Goal: Information Seeking & Learning: Learn about a topic

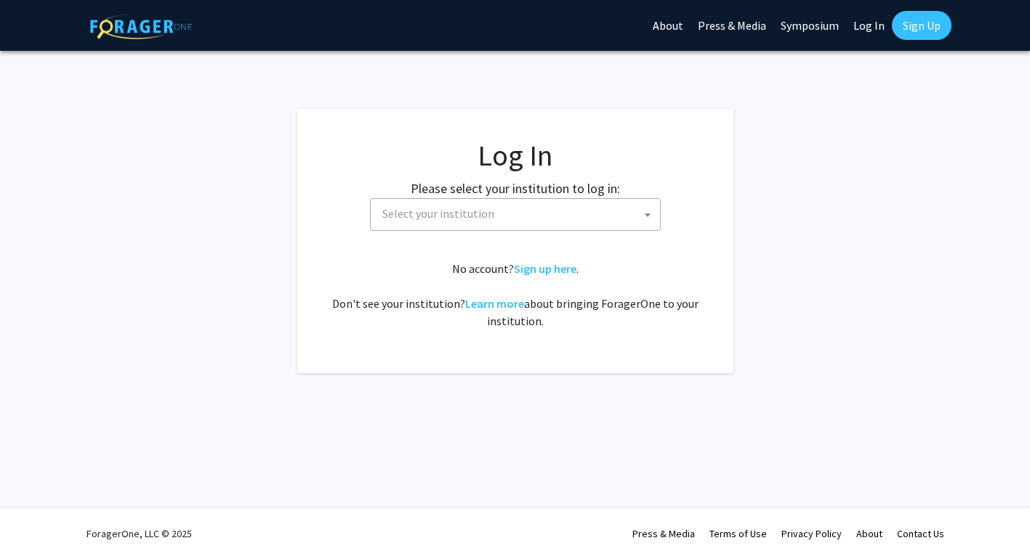
select select
click at [565, 206] on span "Select your institution" at bounding box center [517, 214] width 283 height 30
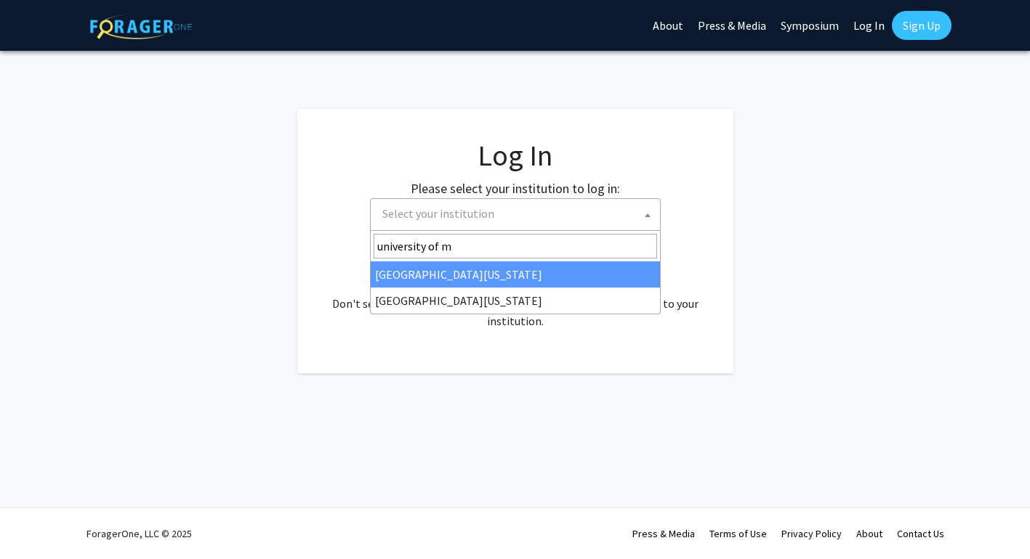
type input "university of m"
select select "31"
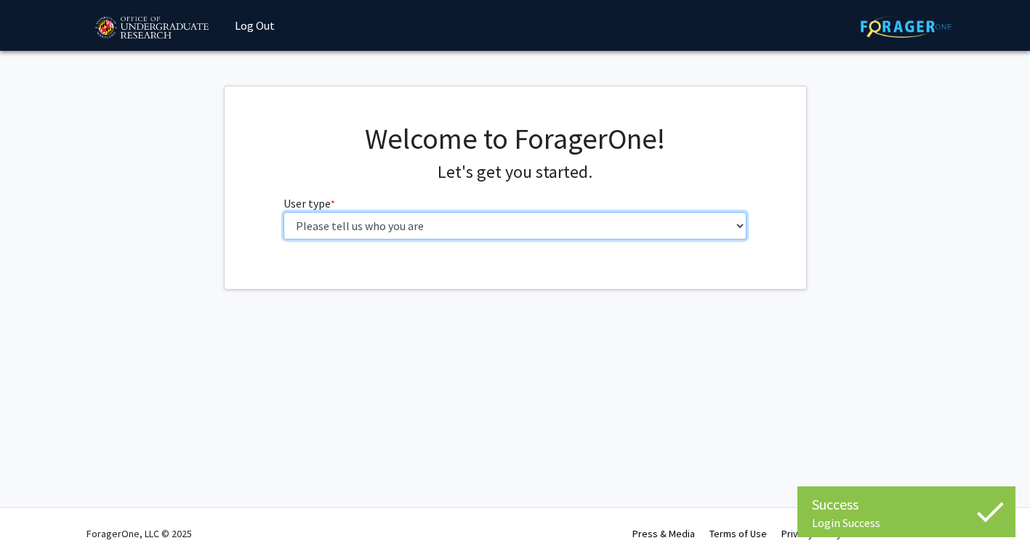
click at [474, 235] on select "Please tell us who you are Undergraduate Student Master's Student Doctoral Cand…" at bounding box center [514, 226] width 463 height 28
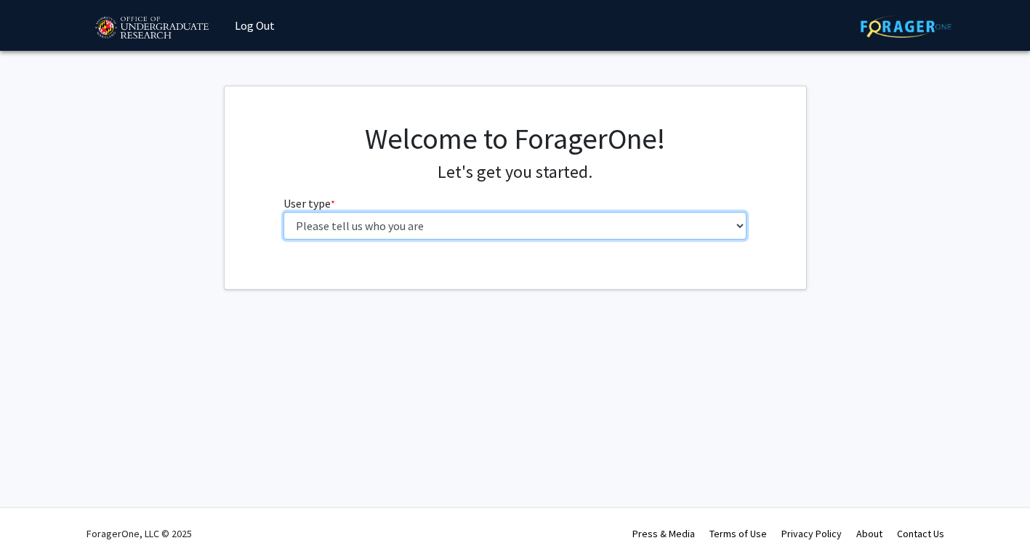
select select "1: undergrad"
click at [283, 212] on select "Please tell us who you are Undergraduate Student Master's Student Doctoral Cand…" at bounding box center [514, 226] width 463 height 28
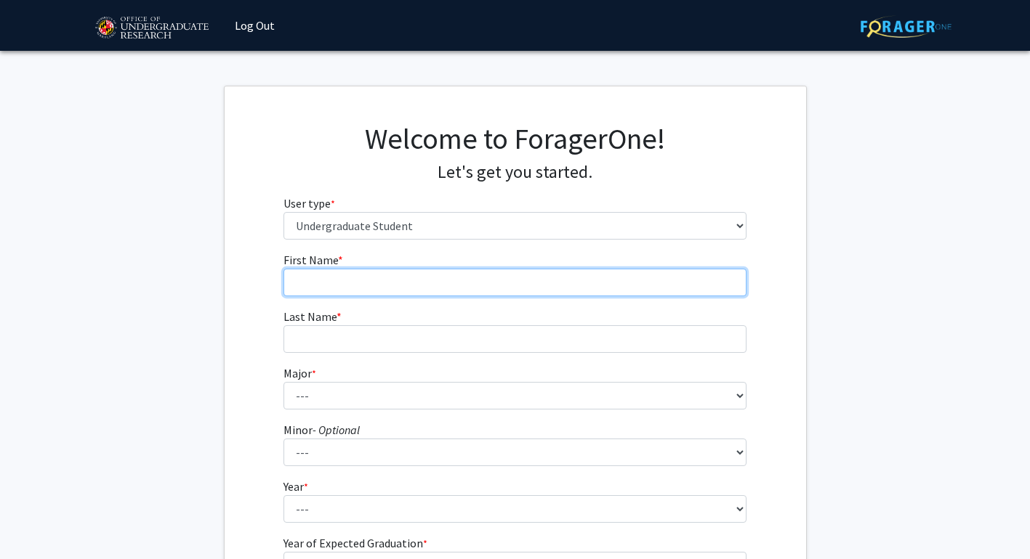
click at [443, 284] on input "First Name * required" at bounding box center [514, 283] width 463 height 28
type input "Naina"
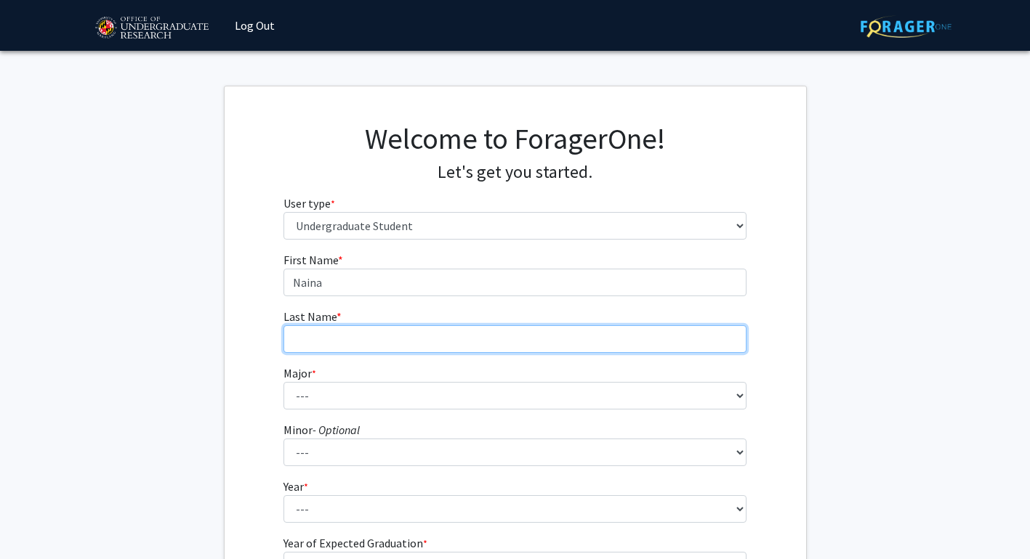
click at [352, 331] on input "Last Name * required" at bounding box center [514, 340] width 463 height 28
type input "Malhotra"
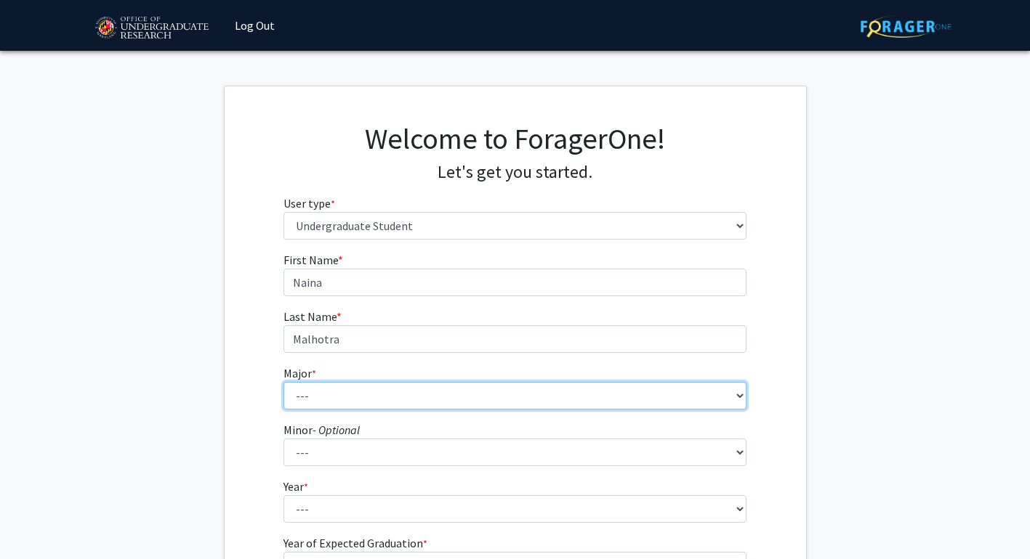
click at [326, 392] on select "--- Accounting Aerospace Engineering African American and Africana Studies Agri…" at bounding box center [514, 396] width 463 height 28
select select "14: 2315"
click at [283, 382] on select "--- Accounting Aerospace Engineering African American and Africana Studies Agri…" at bounding box center [514, 396] width 463 height 28
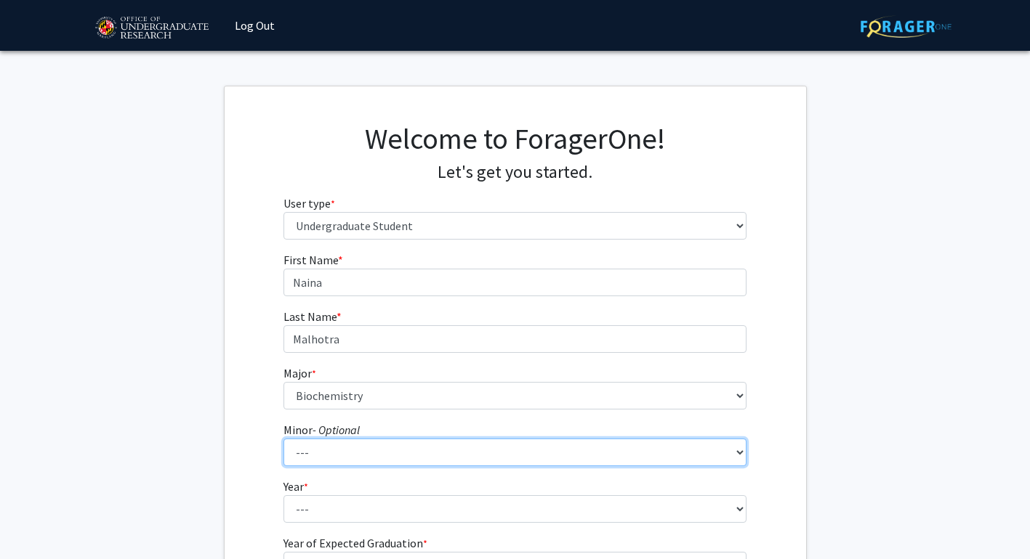
click at [353, 453] on select "--- Actuarial Mathematics Advanced Cybersecurity Experience for Students Africa…" at bounding box center [514, 453] width 463 height 28
select select "106: 1909"
click at [283, 439] on select "--- Actuarial Mathematics Advanced Cybersecurity Experience for Students Africa…" at bounding box center [514, 453] width 463 height 28
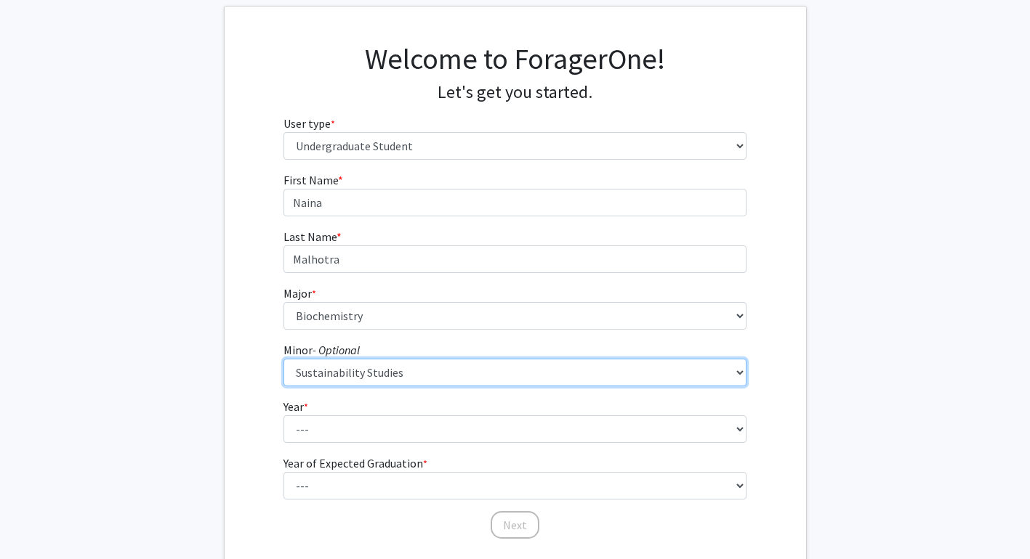
scroll to position [82, 0]
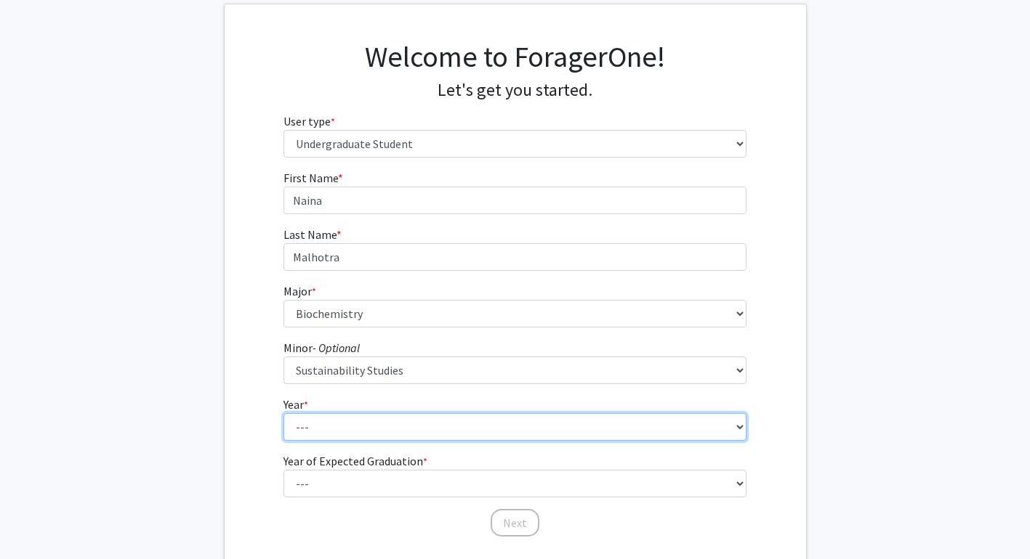
click at [377, 433] on select "--- First-year Sophomore Junior Senior Postbaccalaureate Certificate" at bounding box center [514, 427] width 463 height 28
select select "1: first-year"
click at [283, 413] on select "--- First-year Sophomore Junior Senior Postbaccalaureate Certificate" at bounding box center [514, 427] width 463 height 28
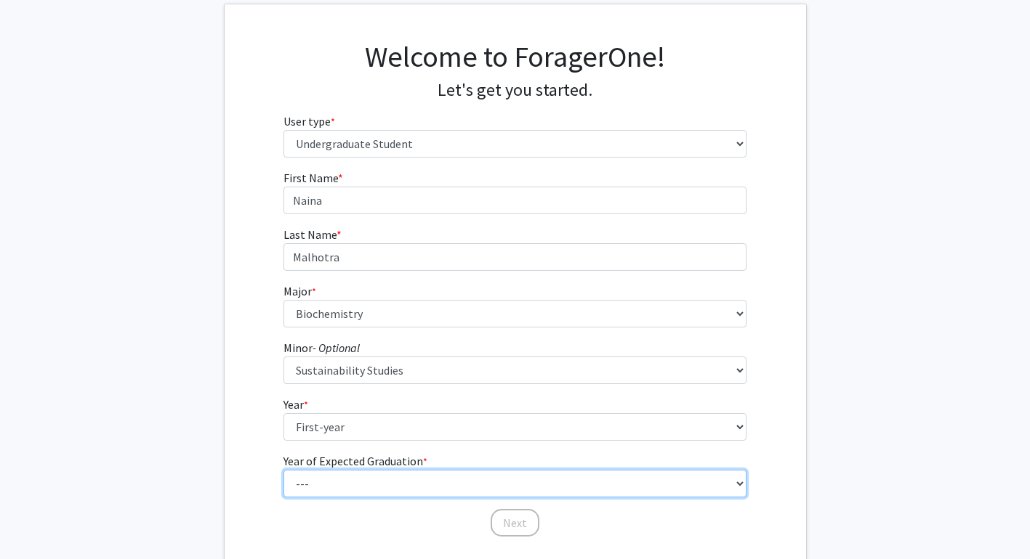
click at [356, 480] on select "--- 2025 2026 2027 2028 2029 2030 2031 2032 2033 2034" at bounding box center [514, 484] width 463 height 28
select select "5: 2029"
click at [283, 470] on select "--- 2025 2026 2027 2028 2029 2030 2031 2032 2033 2034" at bounding box center [514, 484] width 463 height 28
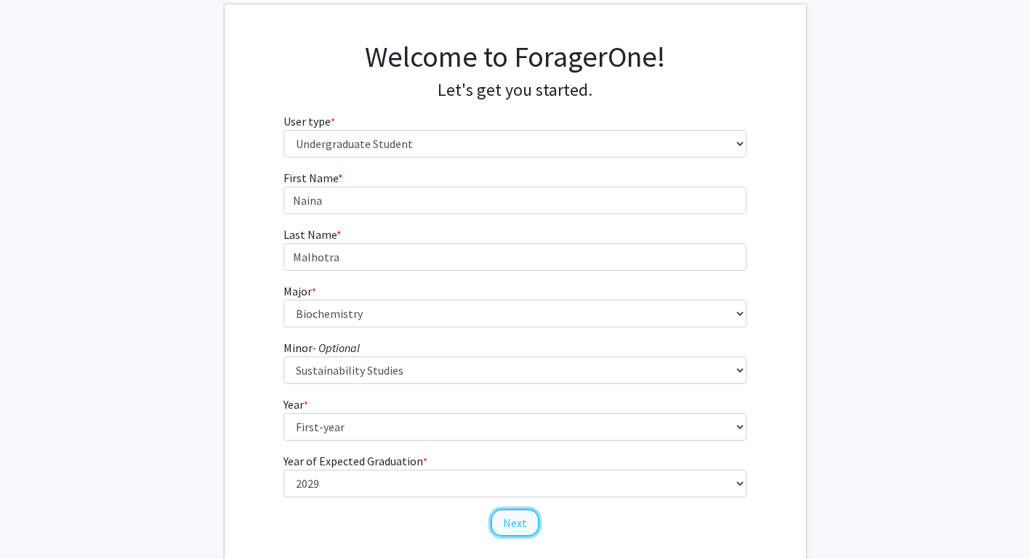
click at [520, 528] on button "Next" at bounding box center [514, 523] width 49 height 28
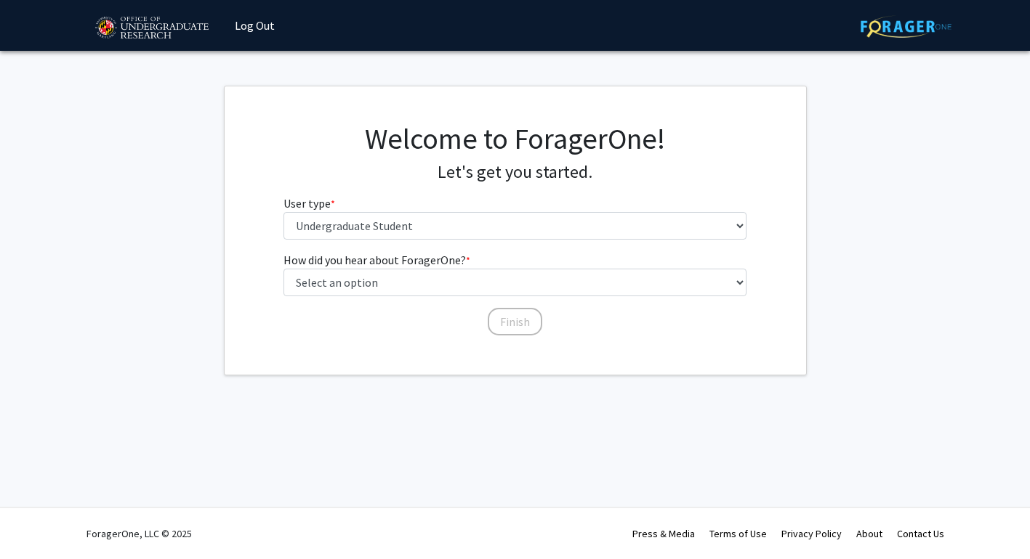
scroll to position [0, 0]
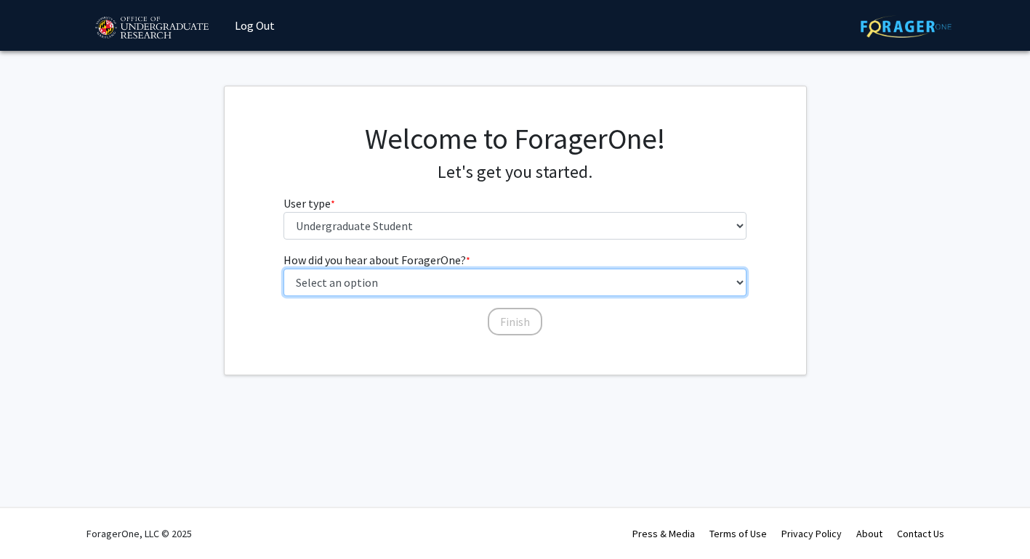
click at [503, 283] on select "Select an option Peer/student recommendation Faculty/staff recommendation Unive…" at bounding box center [514, 283] width 463 height 28
select select "2: faculty_recommendation"
click at [283, 269] on select "Select an option Peer/student recommendation Faculty/staff recommendation Unive…" at bounding box center [514, 283] width 463 height 28
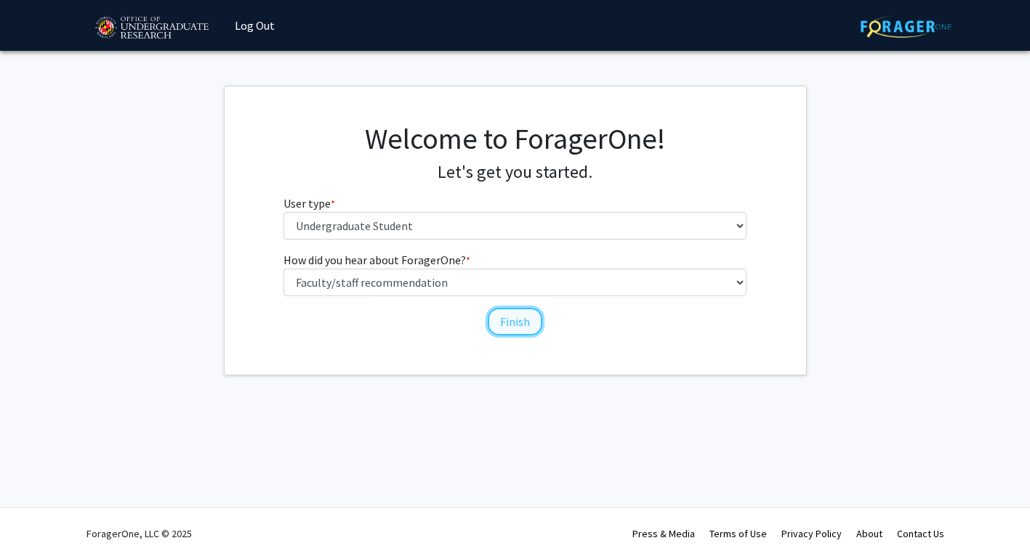
click at [502, 323] on button "Finish" at bounding box center [515, 322] width 54 height 28
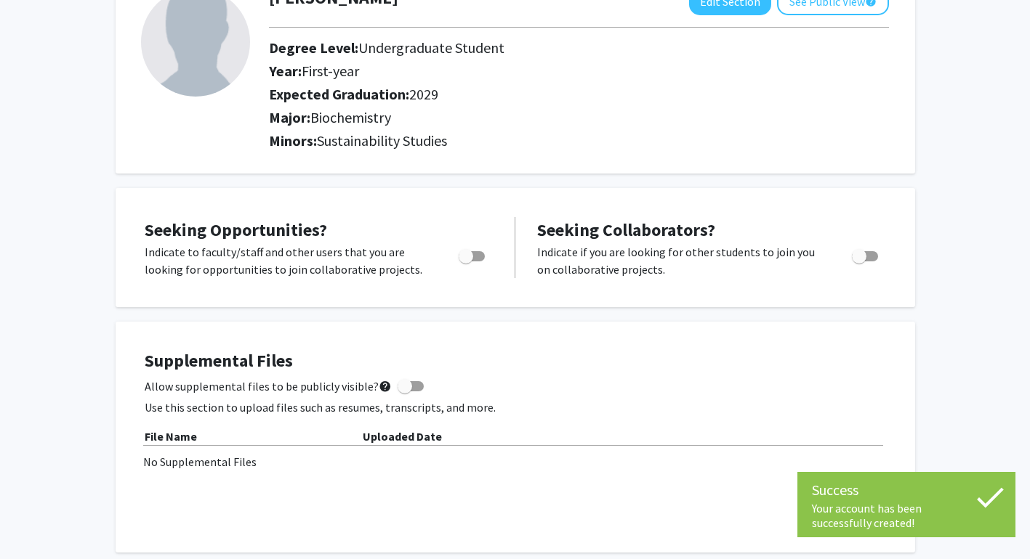
scroll to position [118, 0]
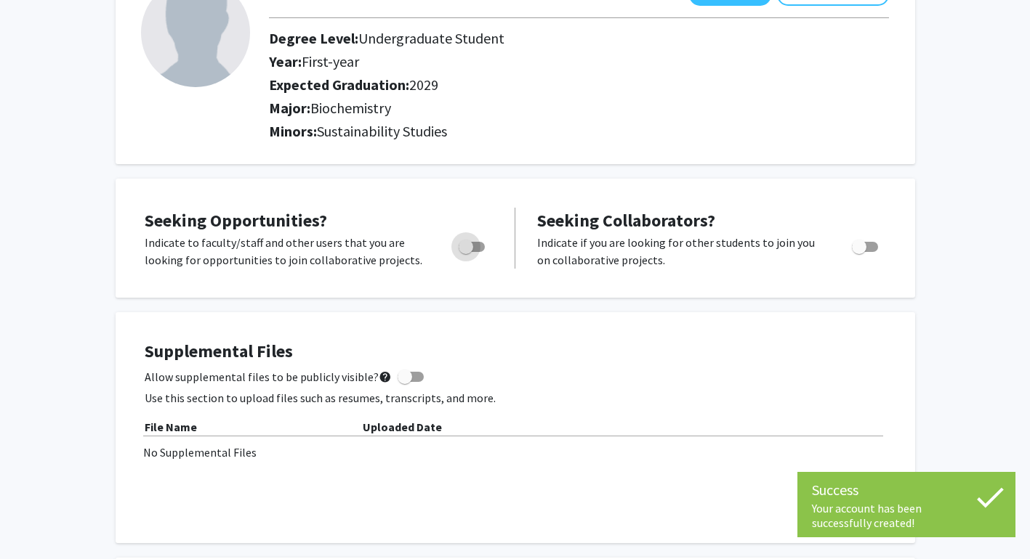
click at [469, 248] on span "Toggle" at bounding box center [465, 247] width 15 height 15
click at [466, 252] on input "Are you actively seeking opportunities?" at bounding box center [465, 252] width 1 height 1
checkbox input "true"
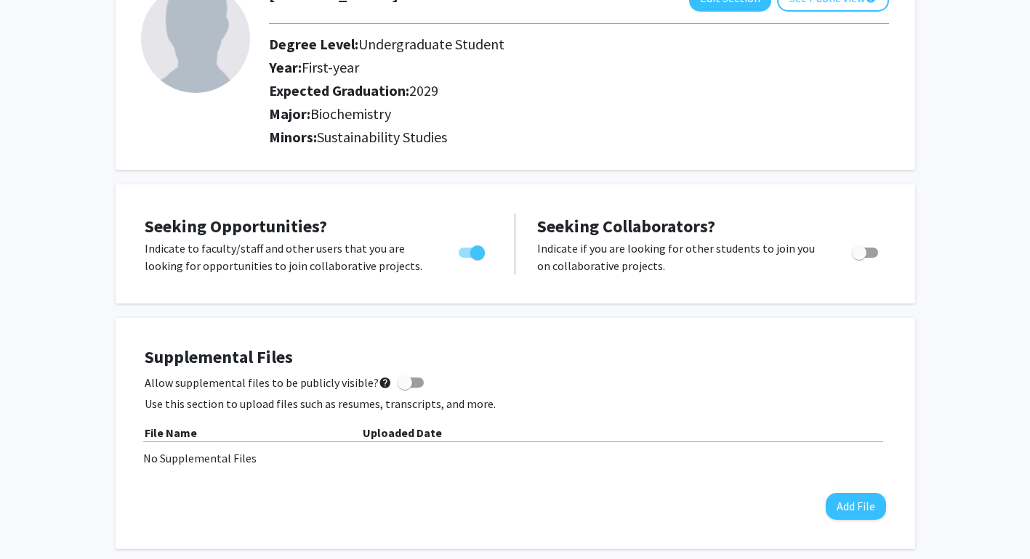
scroll to position [0, 0]
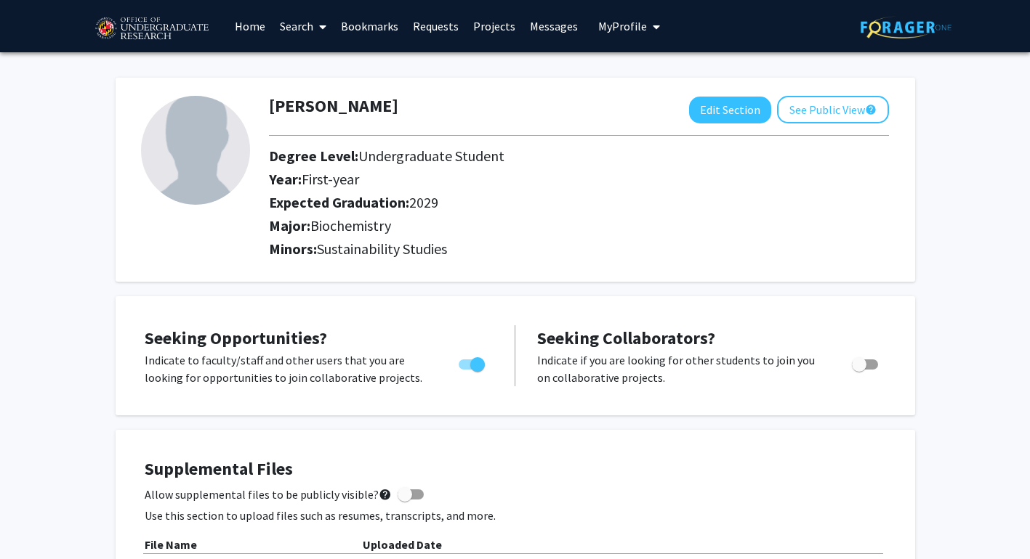
click at [308, 31] on link "Search" at bounding box center [302, 26] width 61 height 51
click at [320, 60] on span "Faculty/Staff" at bounding box center [325, 66] width 107 height 29
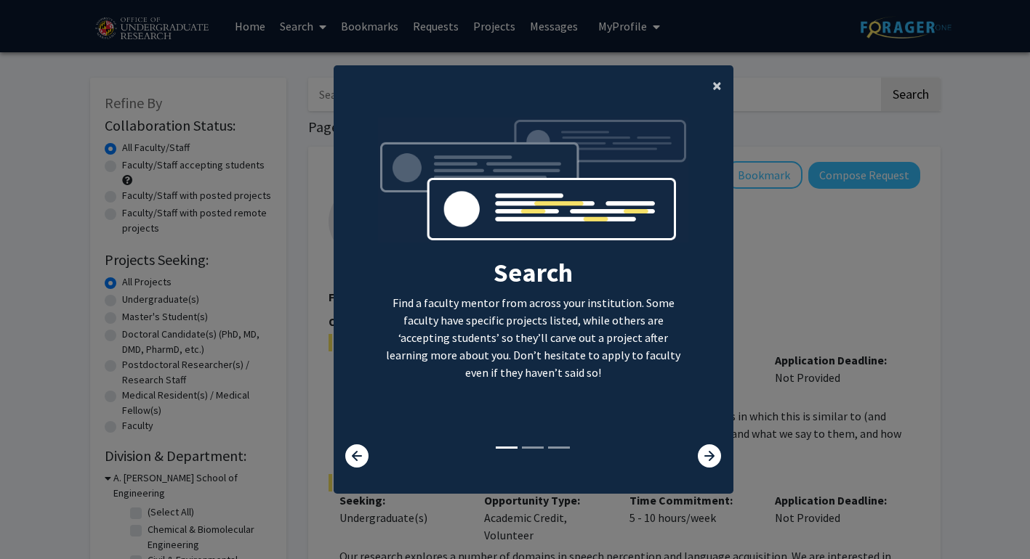
click at [716, 86] on span "×" at bounding box center [716, 85] width 9 height 23
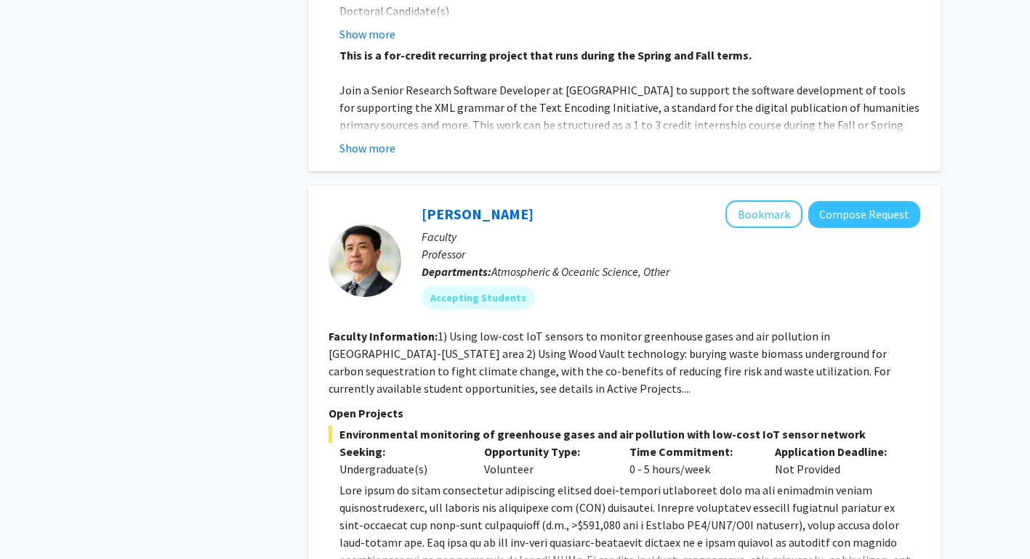
scroll to position [1840, 0]
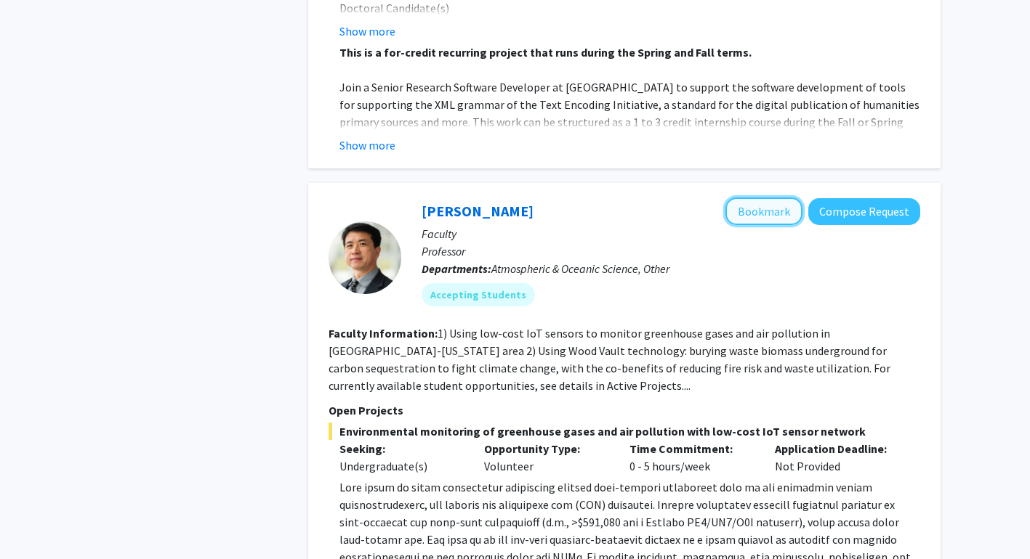
click at [767, 198] on button "Bookmark" at bounding box center [763, 212] width 77 height 28
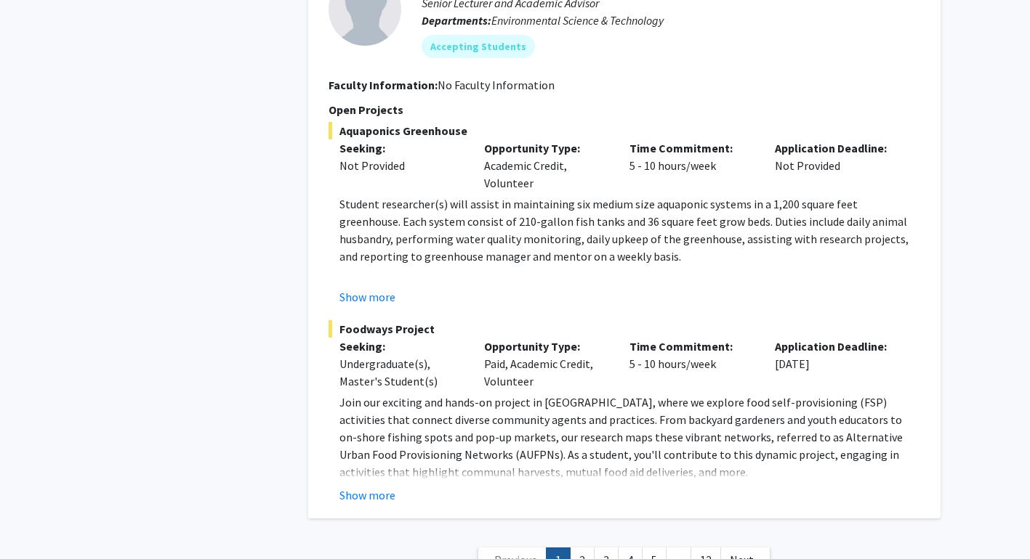
scroll to position [6973, 0]
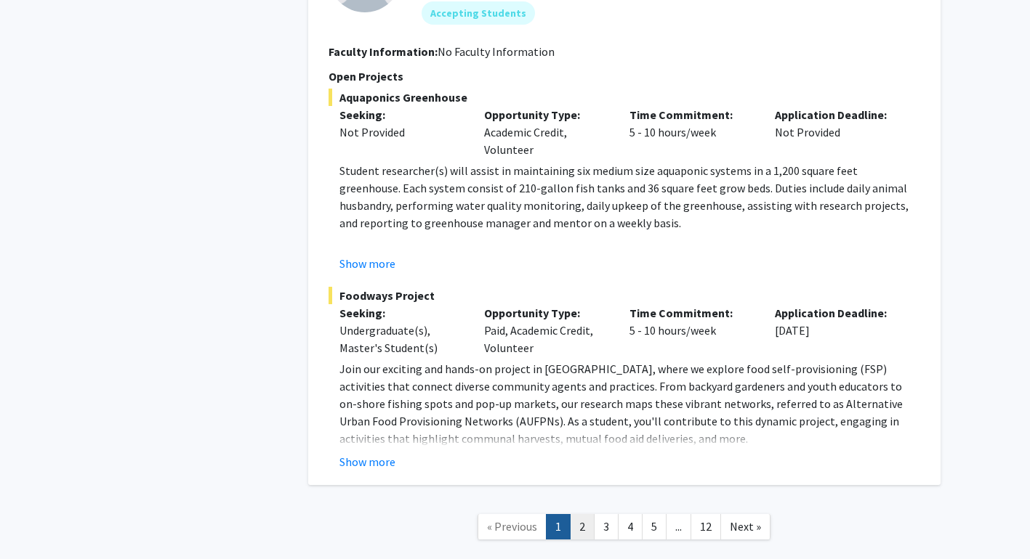
click at [586, 514] on link "2" at bounding box center [582, 526] width 25 height 25
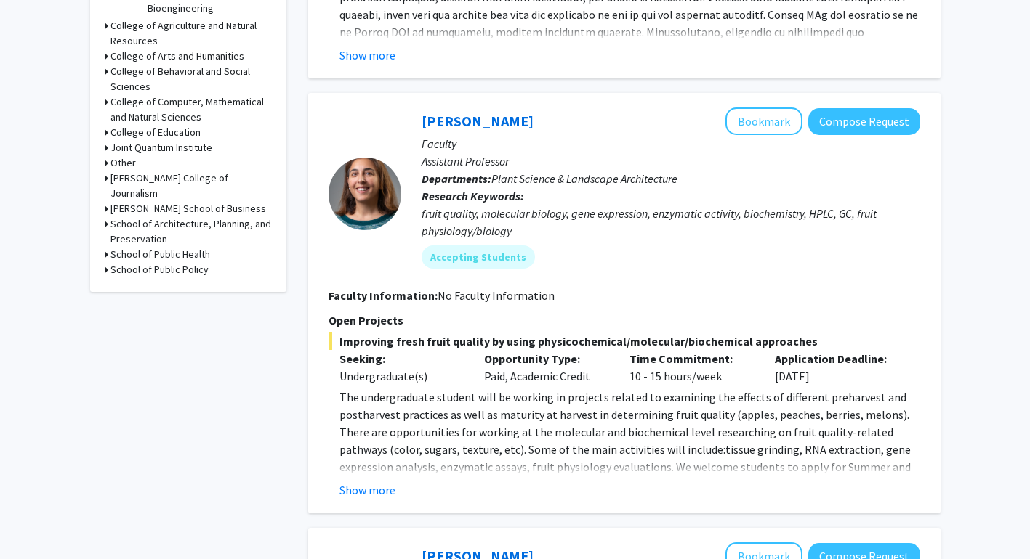
scroll to position [626, 0]
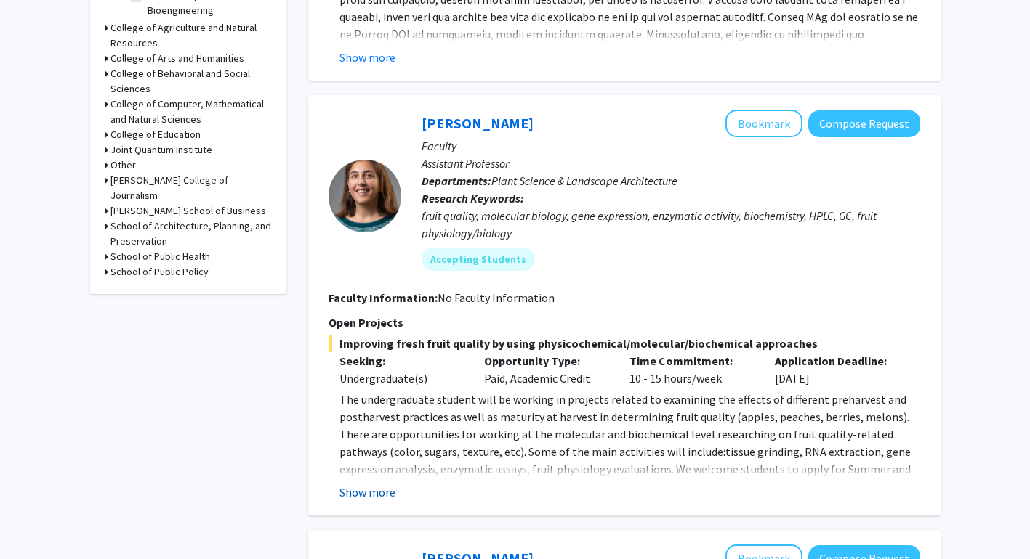
click at [362, 484] on button "Show more" at bounding box center [367, 492] width 56 height 17
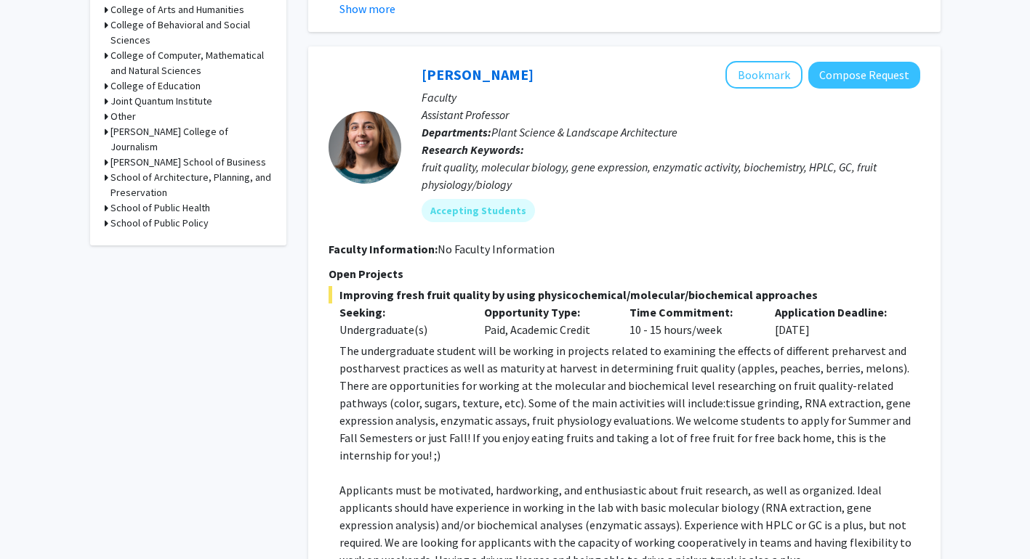
scroll to position [679, 0]
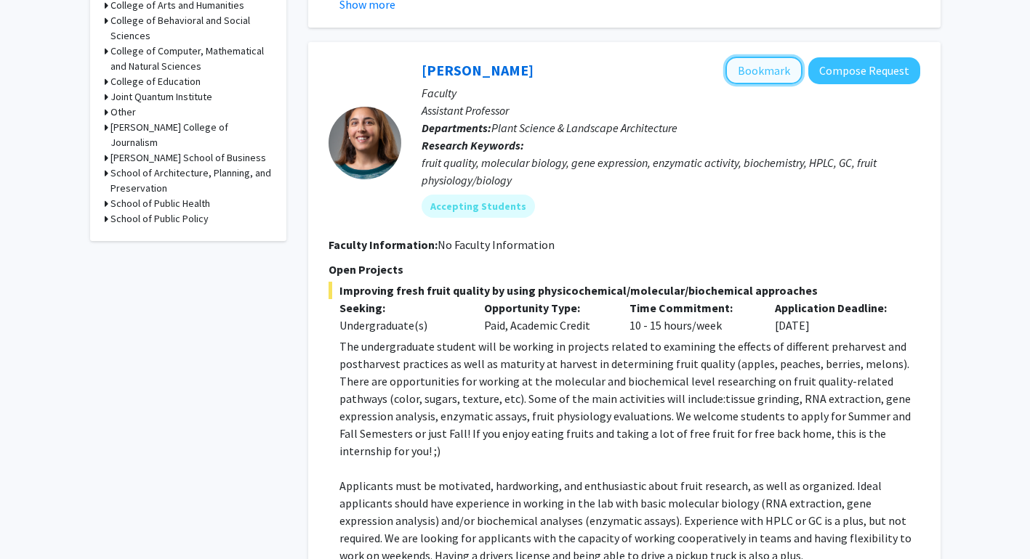
click at [790, 59] on button "Bookmark" at bounding box center [763, 71] width 77 height 28
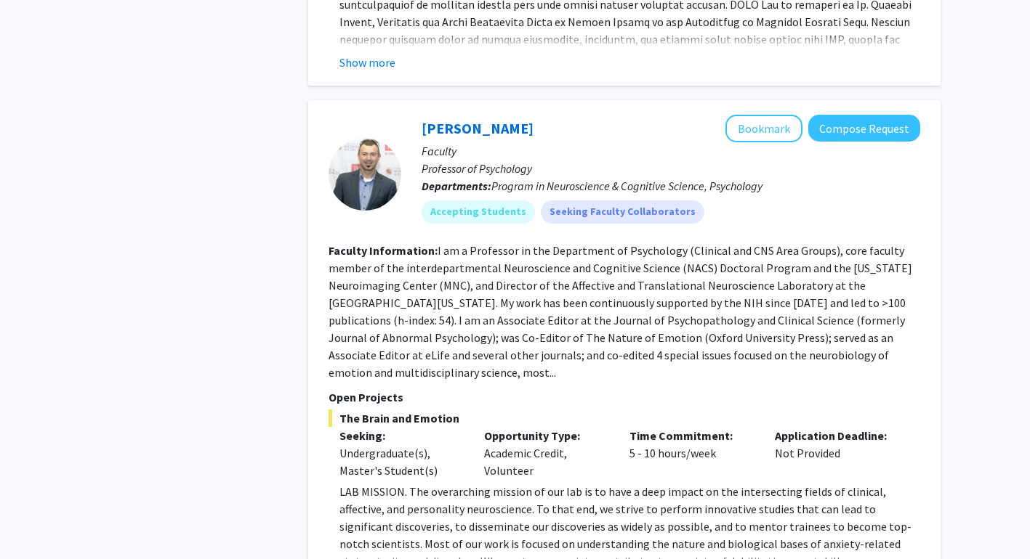
scroll to position [3127, 0]
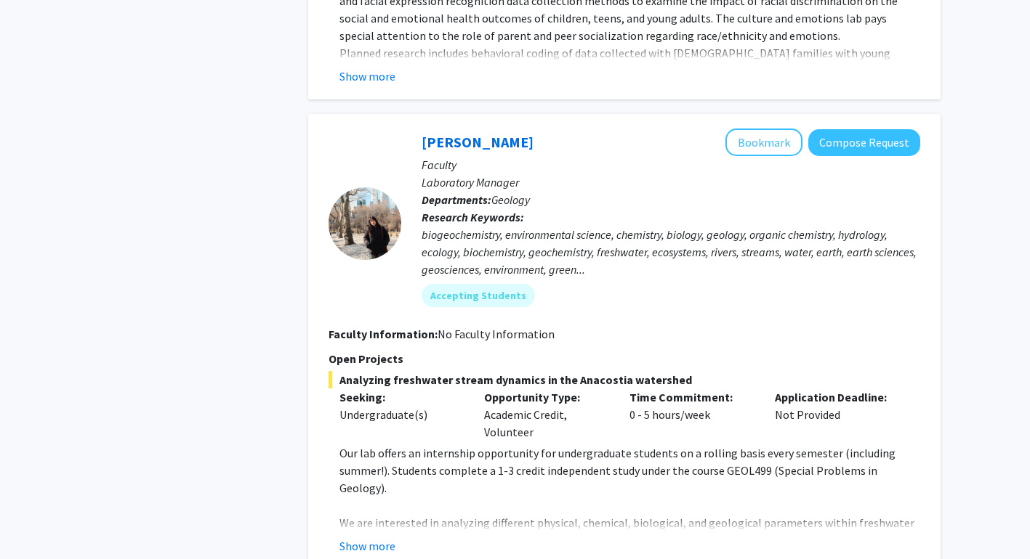
scroll to position [5341, 0]
click at [376, 537] on button "Show more" at bounding box center [367, 545] width 56 height 17
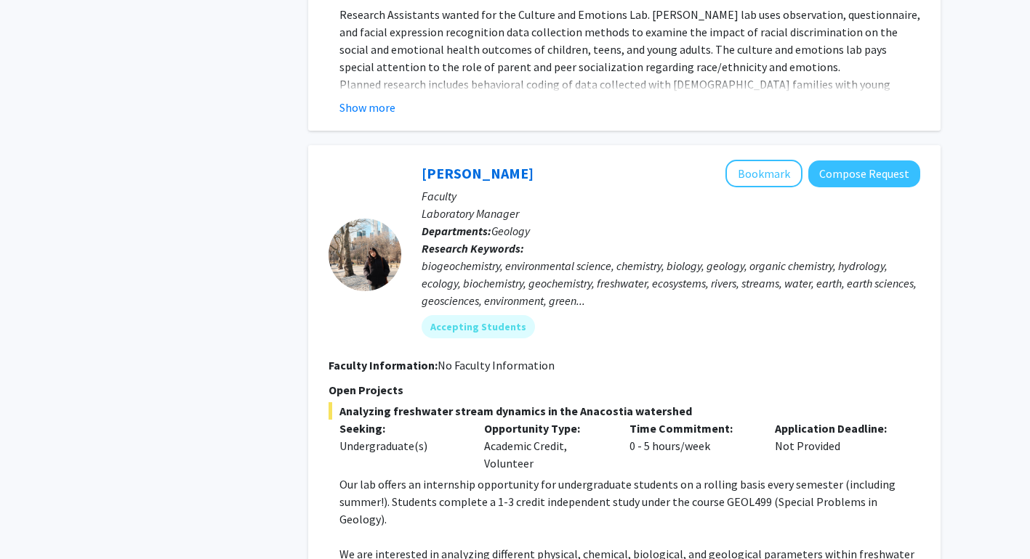
scroll to position [5209, 0]
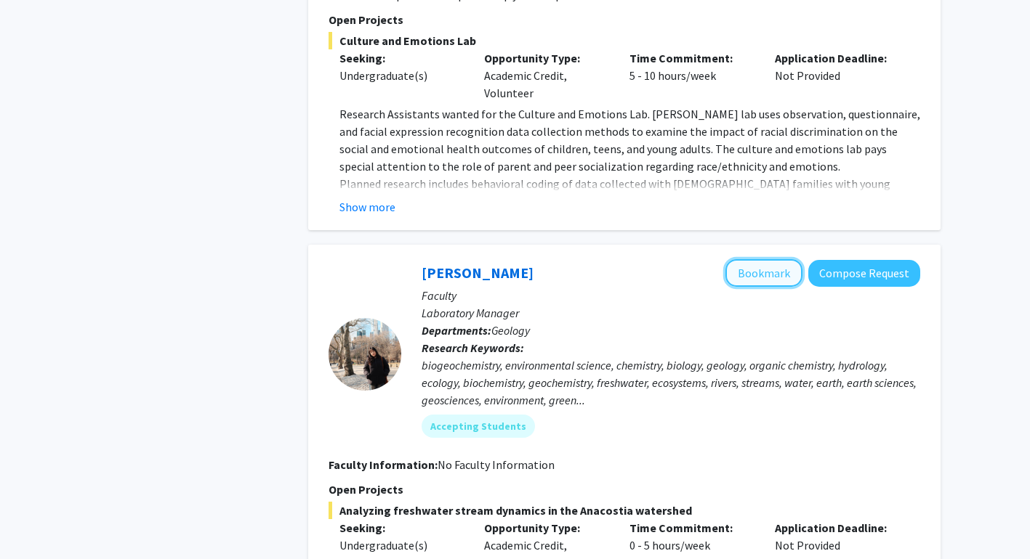
click at [761, 259] on button "Bookmark" at bounding box center [763, 273] width 77 height 28
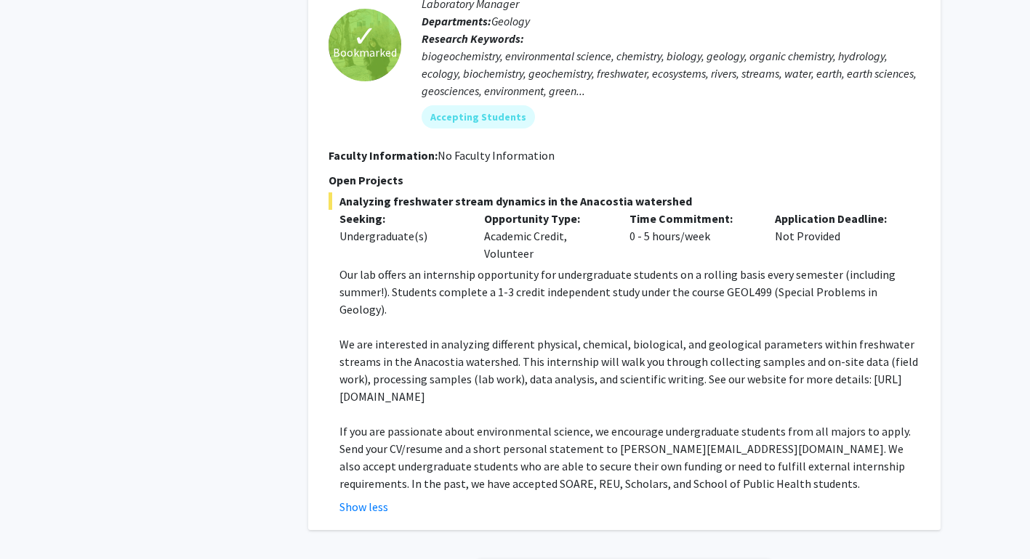
scroll to position [5545, 0]
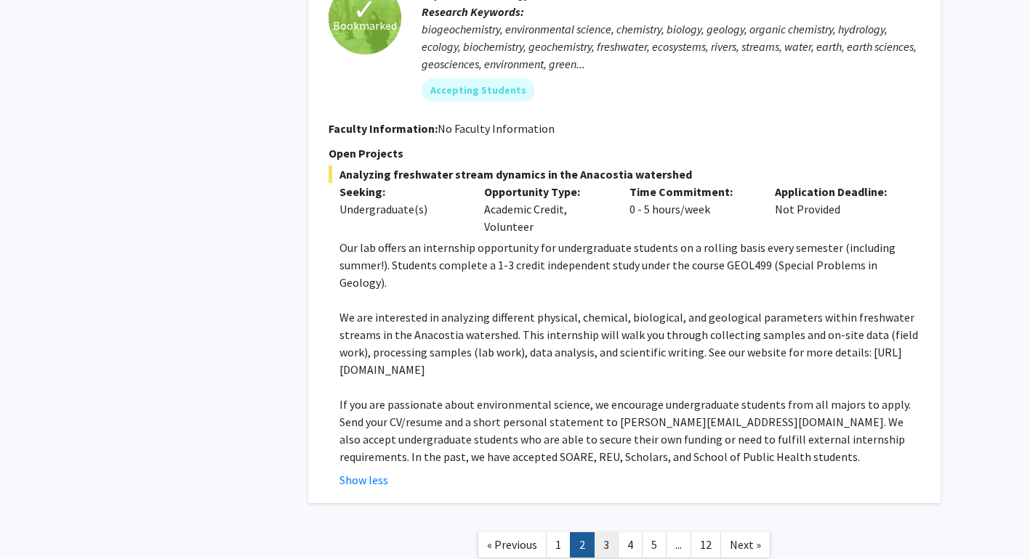
click at [607, 533] on link "3" at bounding box center [606, 545] width 25 height 25
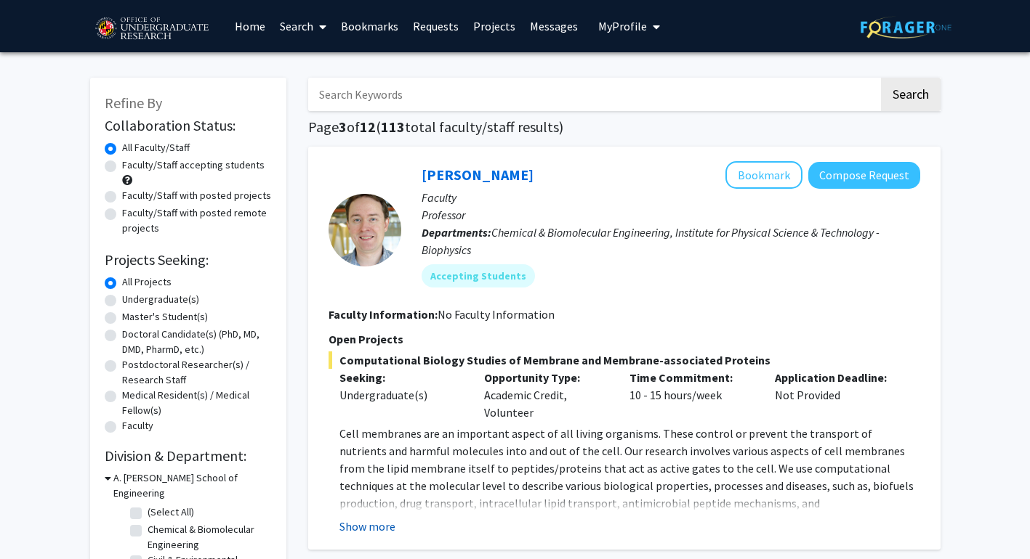
click at [350, 532] on button "Show more" at bounding box center [367, 526] width 56 height 17
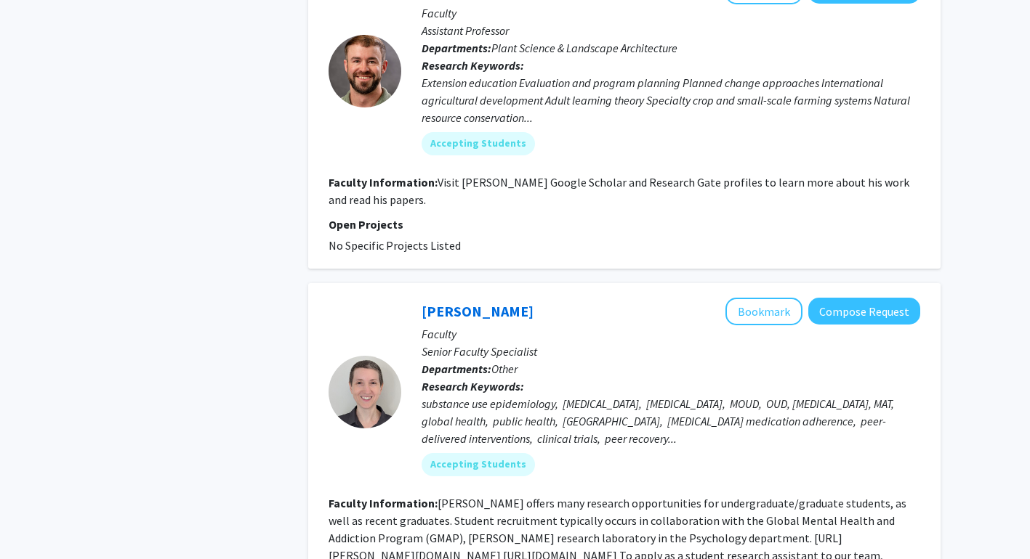
scroll to position [3705, 0]
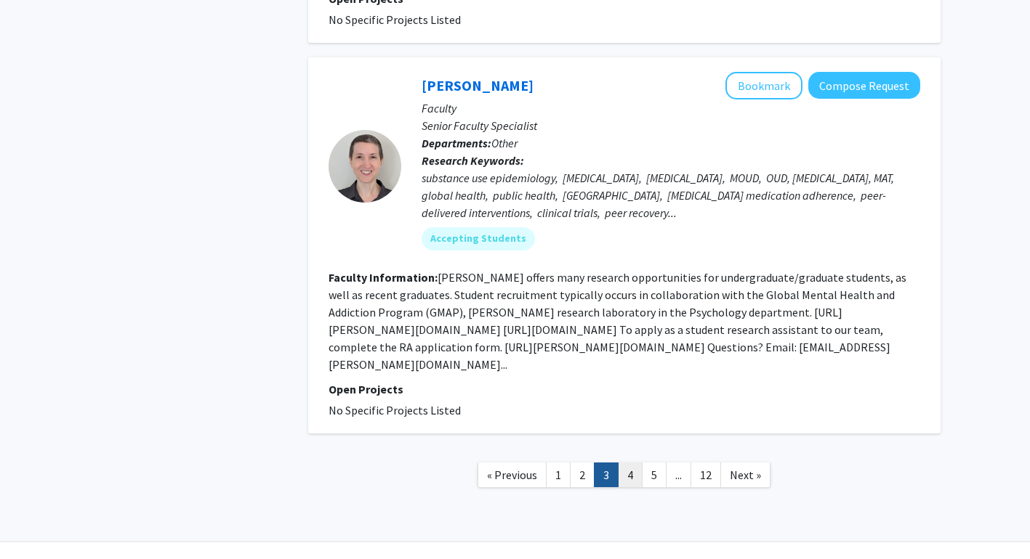
click at [626, 463] on link "4" at bounding box center [630, 475] width 25 height 25
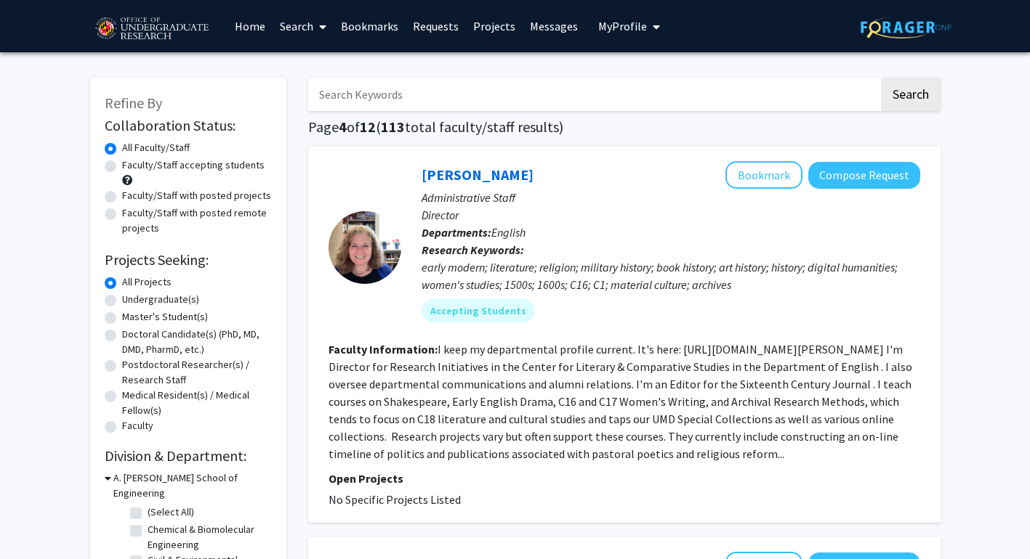
click at [176, 300] on label "Undergraduate(s)" at bounding box center [160, 299] width 77 height 15
click at [132, 300] on input "Undergraduate(s)" at bounding box center [126, 296] width 9 height 9
radio input "true"
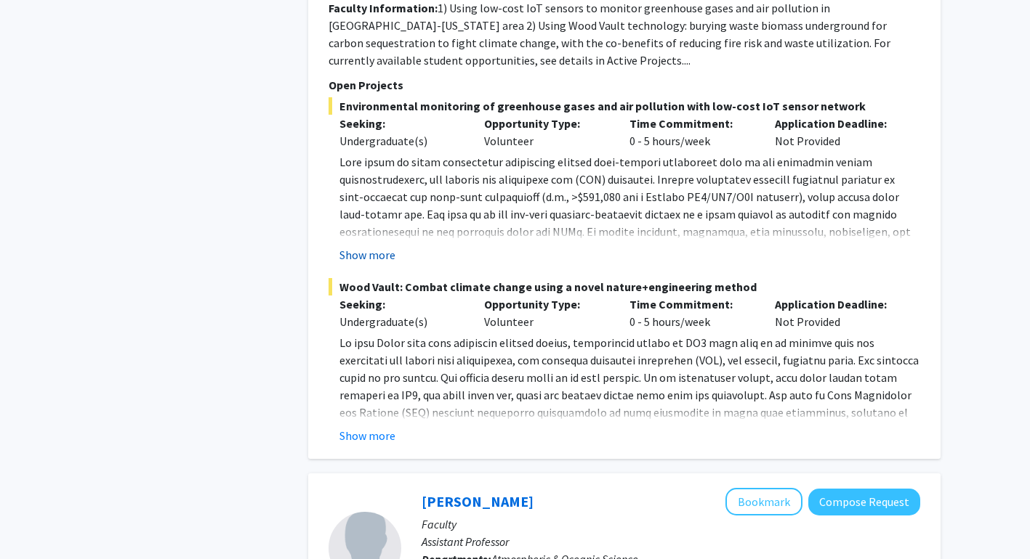
scroll to position [2180, 0]
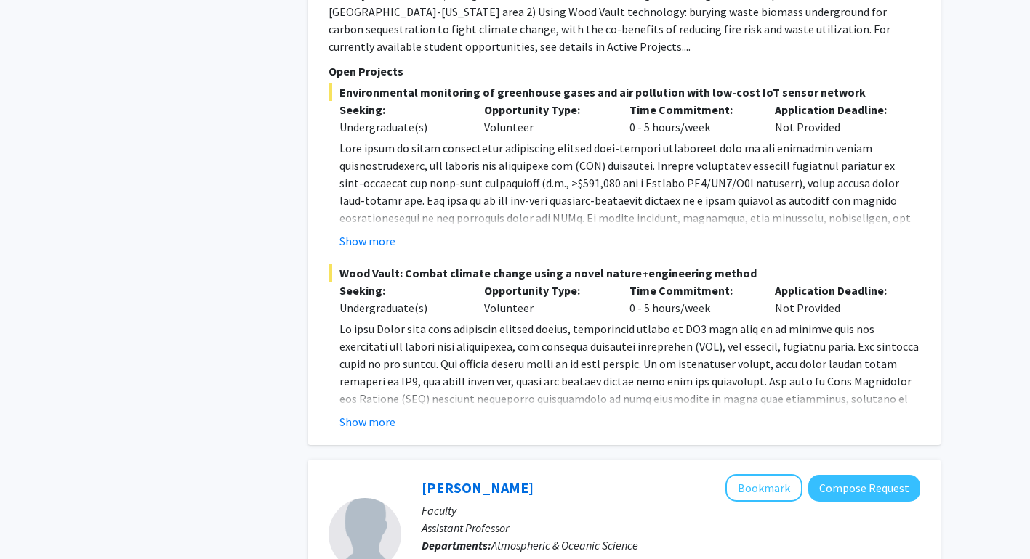
click at [372, 382] on div "✓ Bookmarked Ning Zeng Remove Bookmark Compose Request Faculty Professor Depart…" at bounding box center [624, 145] width 632 height 602
click at [371, 379] on div "✓ Bookmarked Ning Zeng Remove Bookmark Compose Request Faculty Professor Depart…" at bounding box center [624, 145] width 632 height 602
click at [369, 413] on button "Show more" at bounding box center [367, 421] width 56 height 17
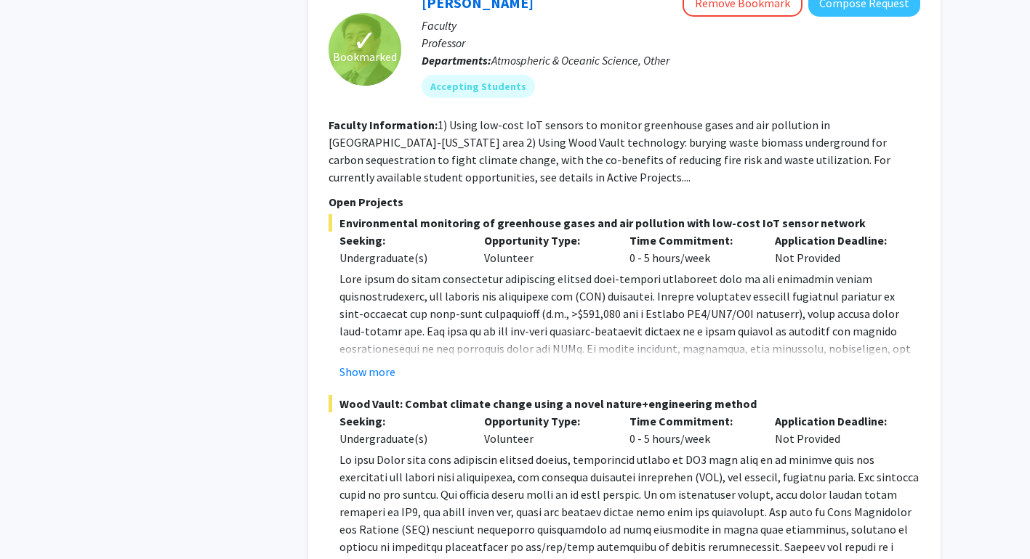
scroll to position [1870, 0]
